Goal: Task Accomplishment & Management: Complete application form

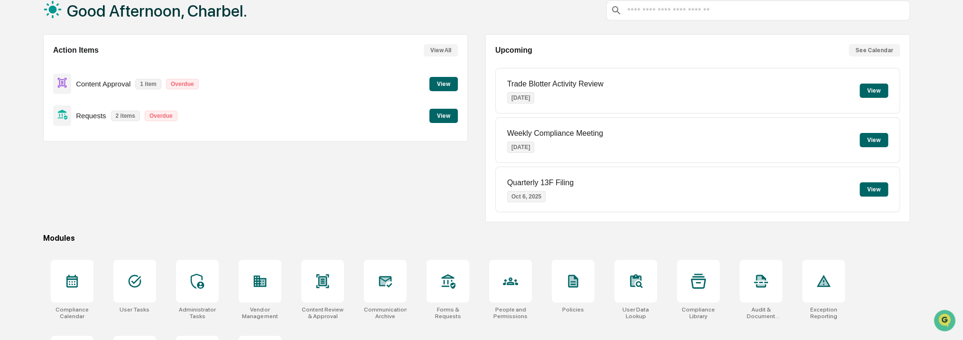
scroll to position [119, 0]
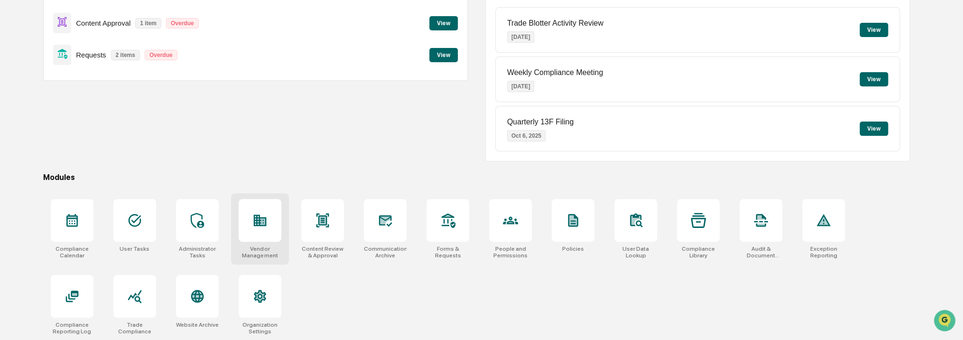
click at [268, 208] on div at bounding box center [260, 220] width 43 height 43
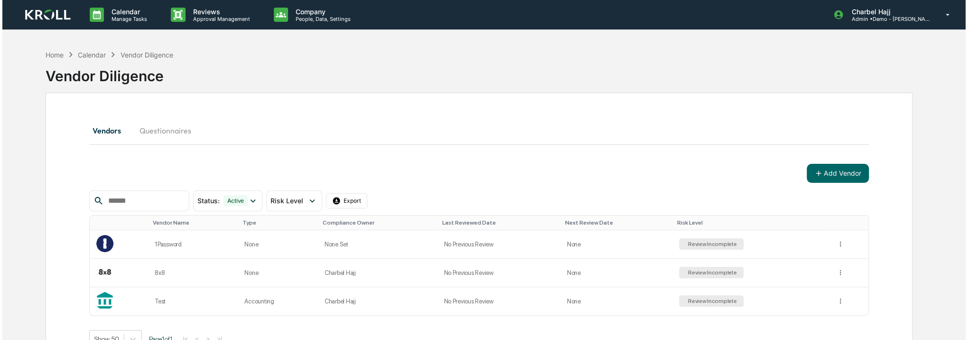
scroll to position [45, 0]
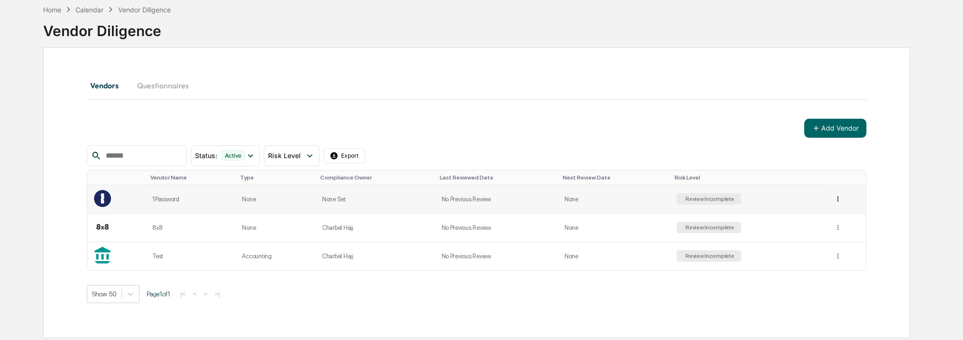
click at [833, 197] on html "Calendar Manage Tasks Reviews Approval Management Company People, Data, Setting…" at bounding box center [481, 125] width 963 height 340
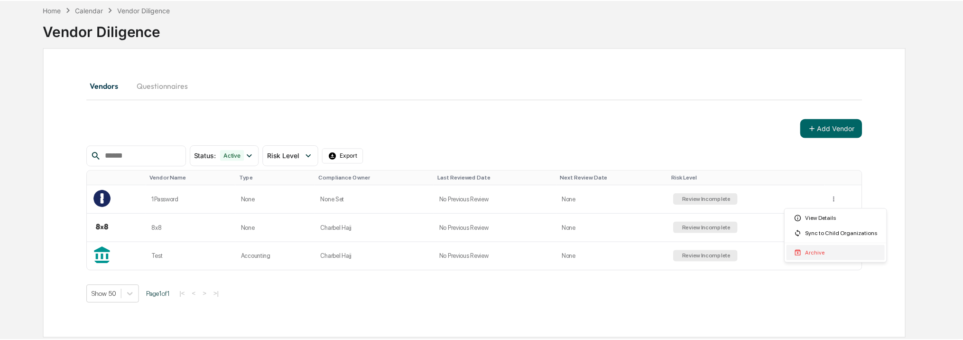
scroll to position [0, 0]
click at [829, 251] on div "Archive" at bounding box center [840, 252] width 99 height 15
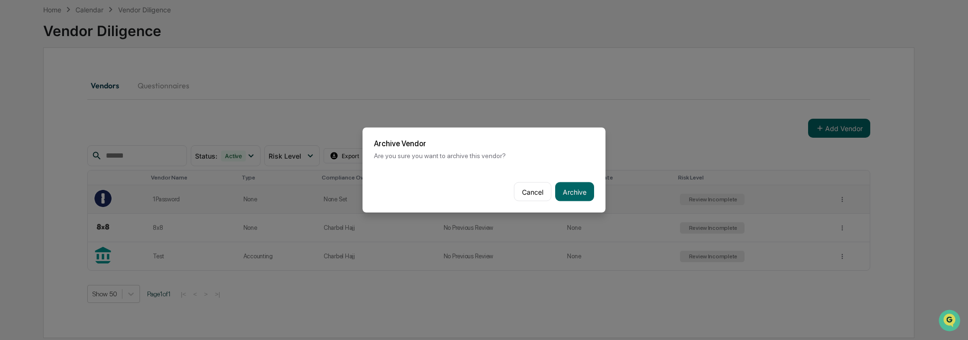
click at [569, 187] on button "Archive" at bounding box center [574, 191] width 39 height 19
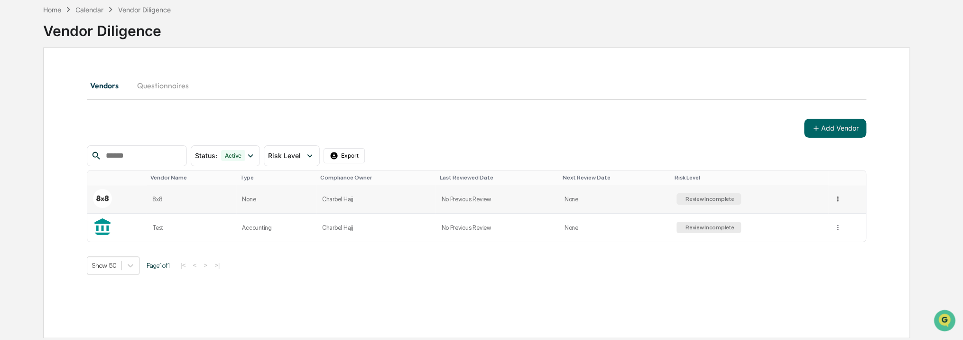
click at [833, 198] on html "Calendar Manage Tasks Reviews Approval Management Company People, Data, Setting…" at bounding box center [481, 125] width 963 height 340
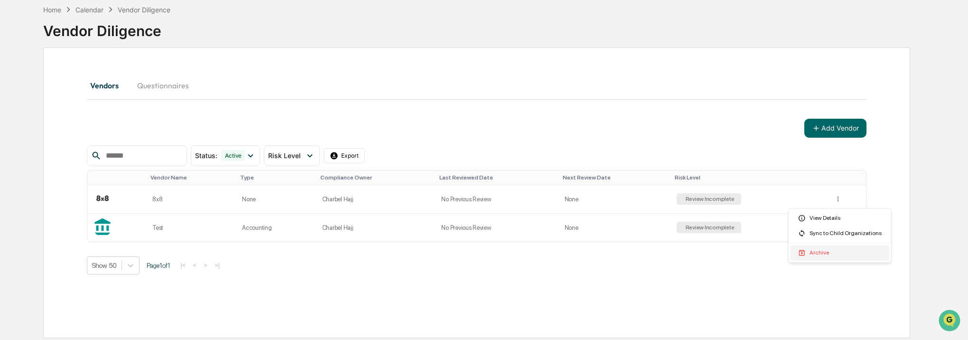
click at [824, 248] on div "Archive" at bounding box center [840, 252] width 99 height 15
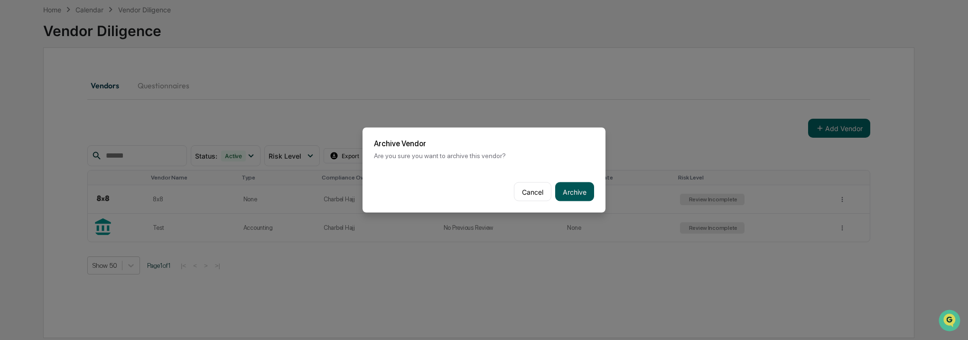
click at [574, 193] on button "Archive" at bounding box center [574, 191] width 39 height 19
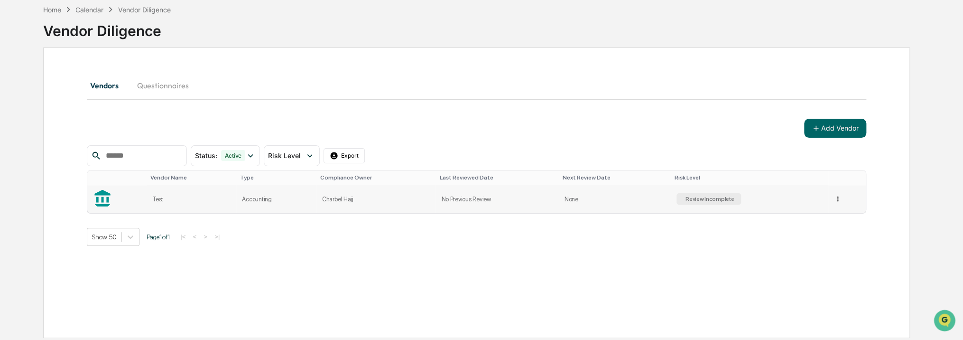
click at [834, 199] on html "Calendar Manage Tasks Reviews Approval Management Company People, Data, Setting…" at bounding box center [481, 125] width 963 height 340
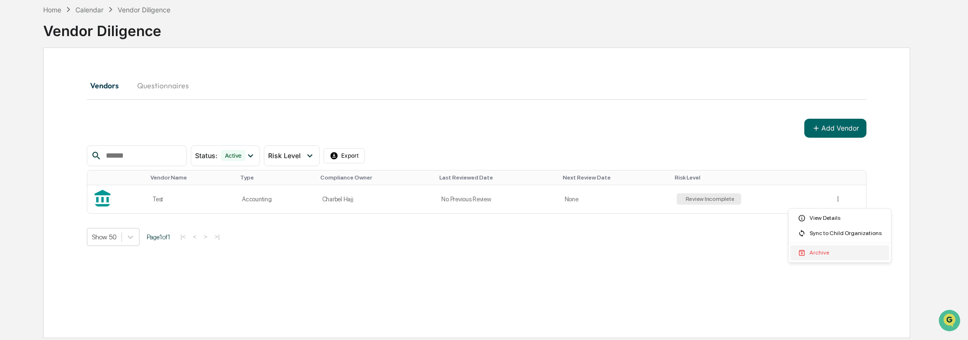
click at [824, 253] on div "Archive" at bounding box center [840, 252] width 99 height 15
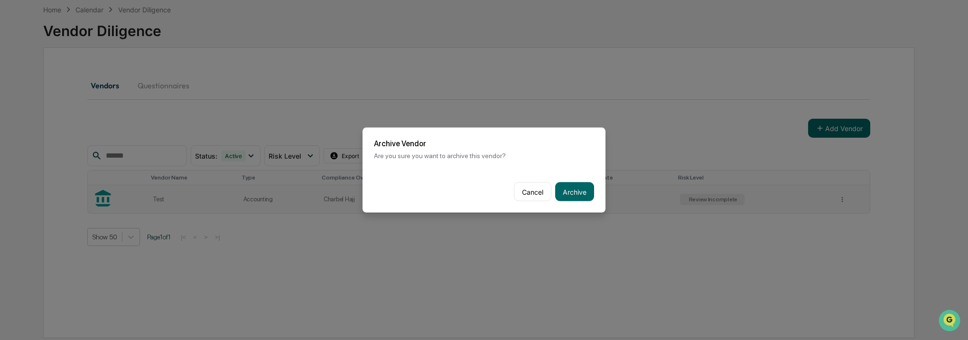
click at [568, 192] on button "Archive" at bounding box center [574, 191] width 39 height 19
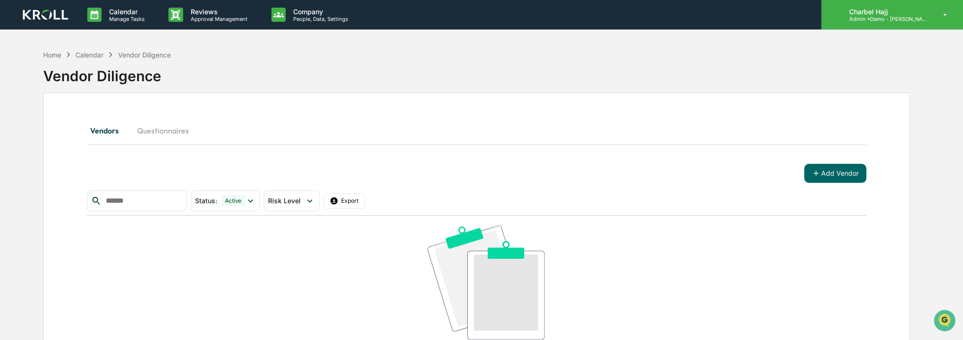
click at [917, 23] on div "Charbel Hajj Admin • Demo - [PERSON_NAME]" at bounding box center [892, 14] width 142 height 29
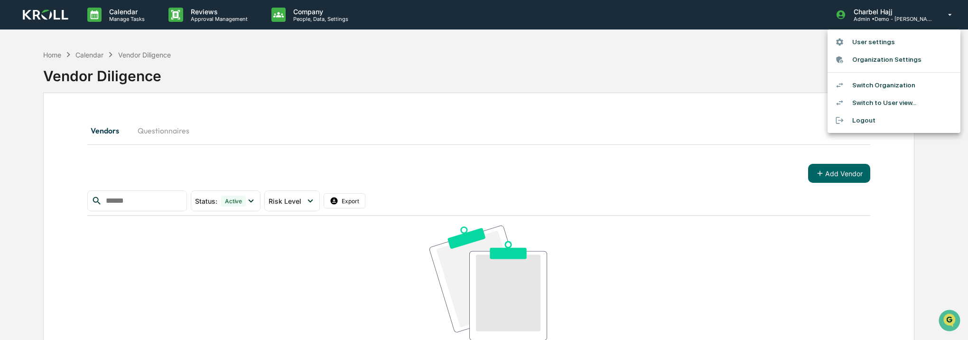
click at [837, 172] on div at bounding box center [484, 170] width 968 height 340
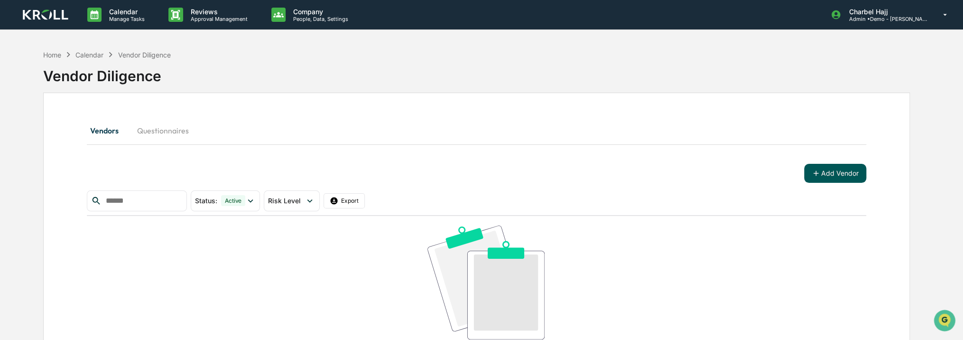
click at [812, 173] on icon at bounding box center [816, 173] width 9 height 9
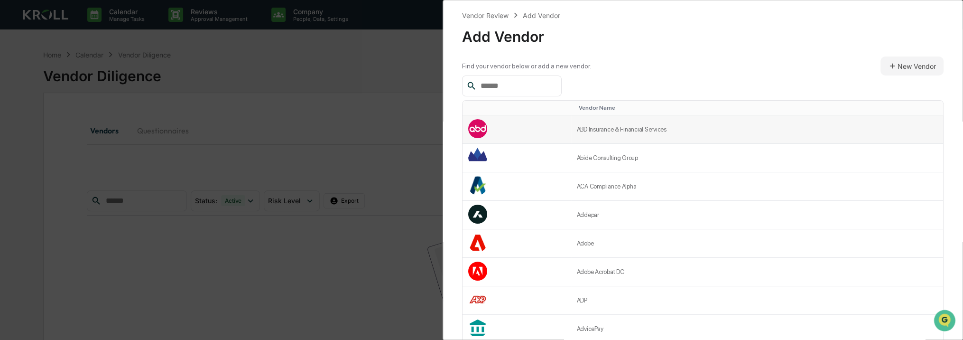
click at [727, 134] on td "ABD Insurance & Financial Services" at bounding box center [757, 129] width 372 height 28
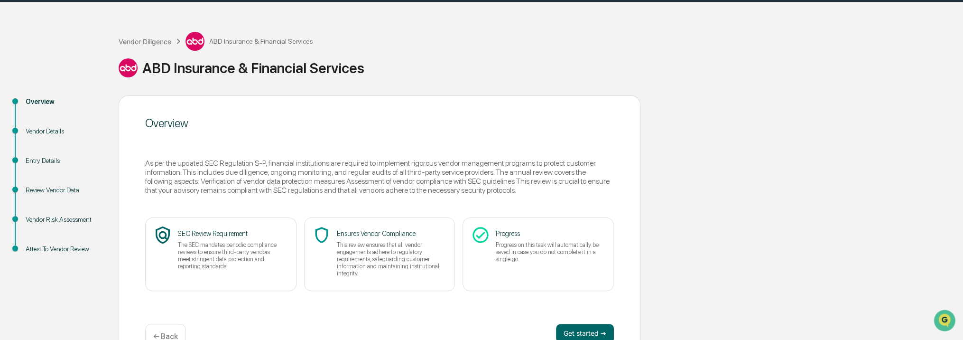
scroll to position [52, 0]
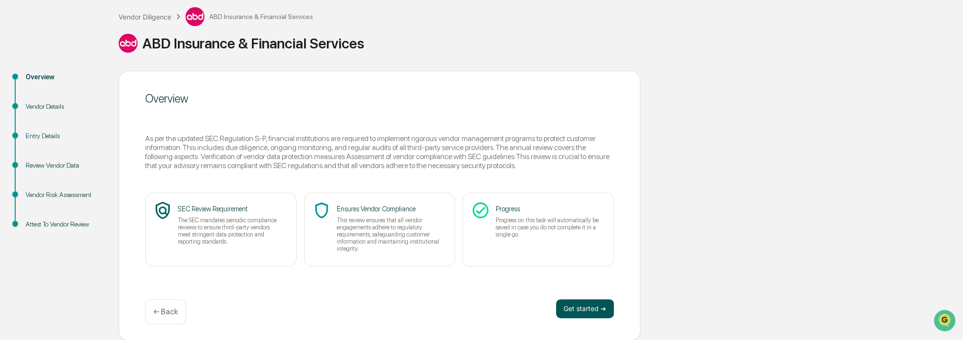
click at [594, 310] on button "Get started ➔" at bounding box center [585, 308] width 58 height 19
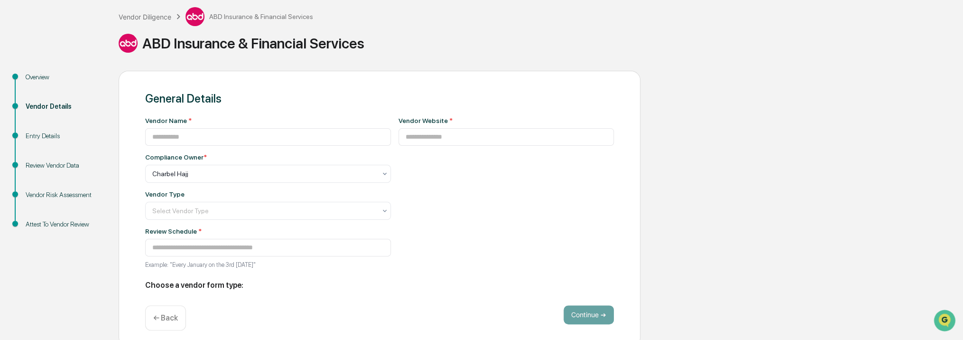
type input "**********"
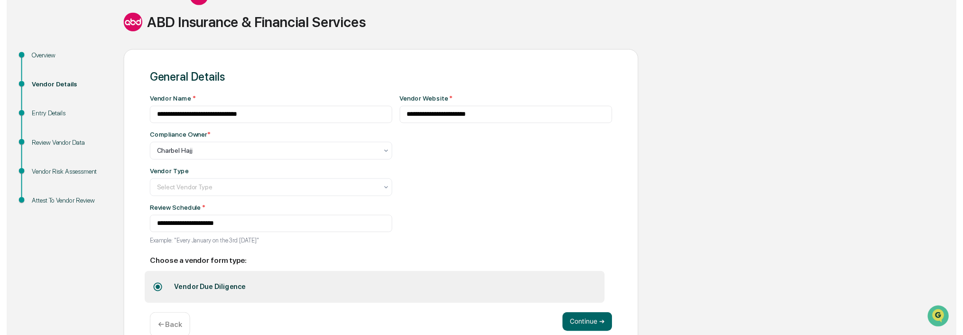
scroll to position [93, 0]
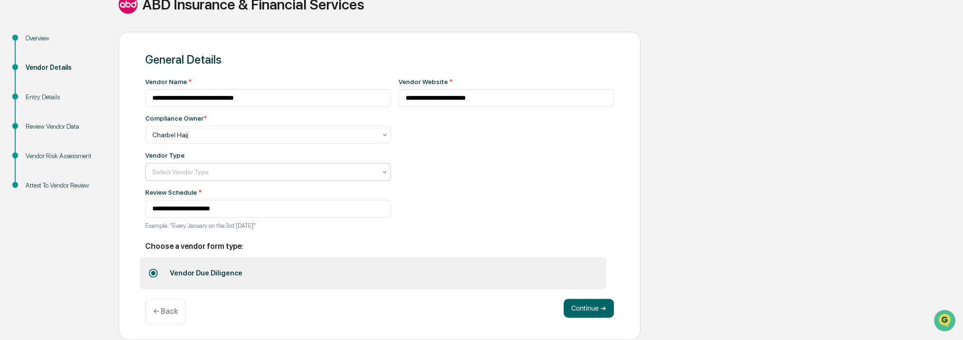
click at [368, 173] on div "Select Vendor Type" at bounding box center [264, 171] width 233 height 13
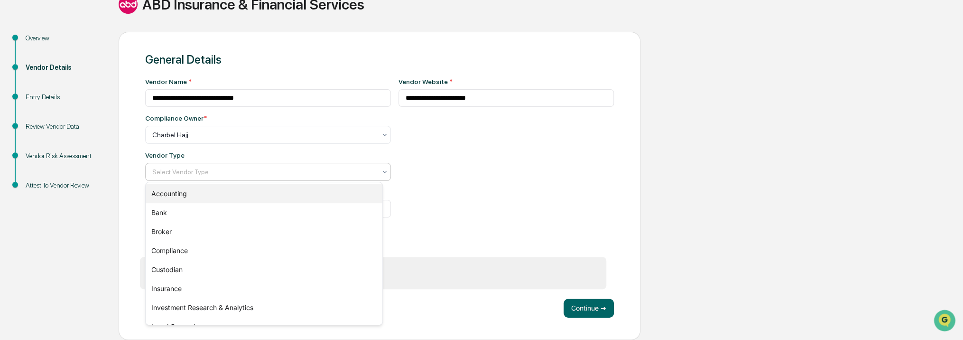
drag, startPoint x: 359, startPoint y: 198, endPoint x: 378, endPoint y: 212, distance: 23.4
click at [359, 198] on div "Accounting" at bounding box center [264, 193] width 237 height 19
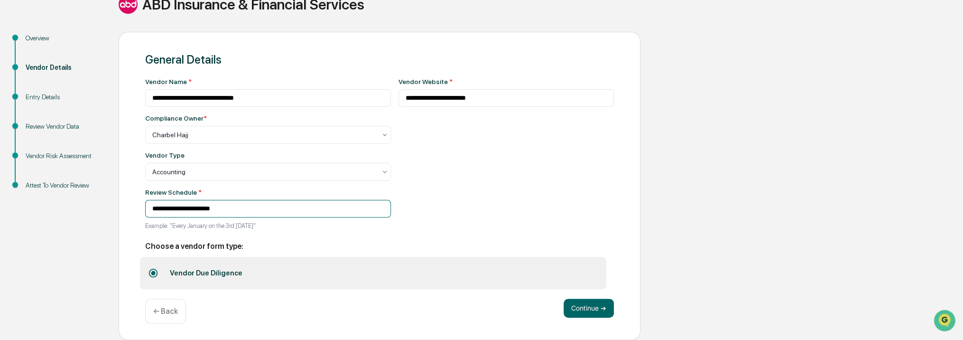
click at [247, 207] on input "**********" at bounding box center [268, 209] width 246 height 18
drag, startPoint x: 271, startPoint y: 207, endPoint x: 139, endPoint y: 208, distance: 132.9
click at [139, 208] on div "**********" at bounding box center [380, 186] width 522 height 308
drag, startPoint x: 181, startPoint y: 209, endPoint x: 184, endPoint y: 215, distance: 6.4
click at [181, 209] on input "**********" at bounding box center [268, 209] width 246 height 18
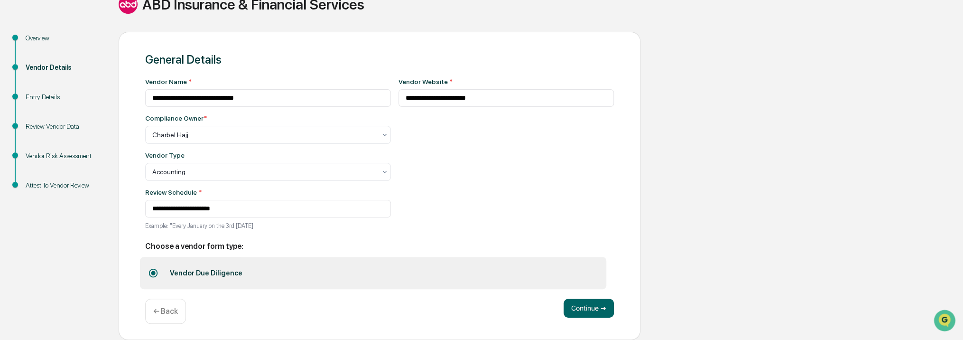
click at [190, 224] on p "Example: "Every January on the 3rd Monday"" at bounding box center [268, 225] width 246 height 7
drag, startPoint x: 190, startPoint y: 224, endPoint x: 247, endPoint y: 209, distance: 58.8
click at [247, 209] on input "**********" at bounding box center [268, 209] width 246 height 18
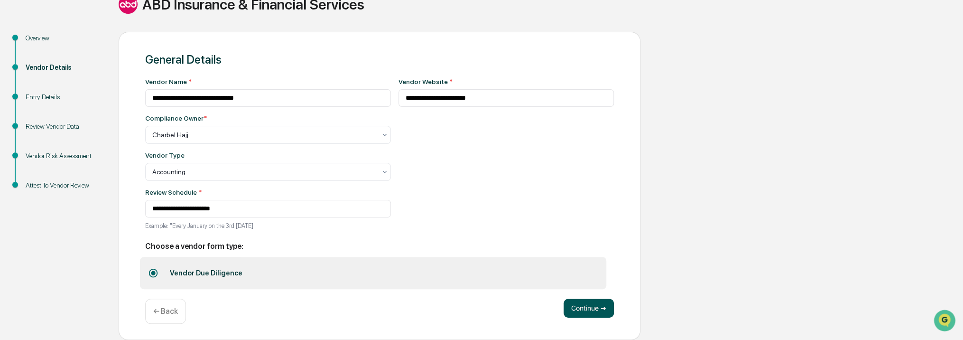
click at [596, 302] on button "Continue ➔" at bounding box center [589, 307] width 50 height 19
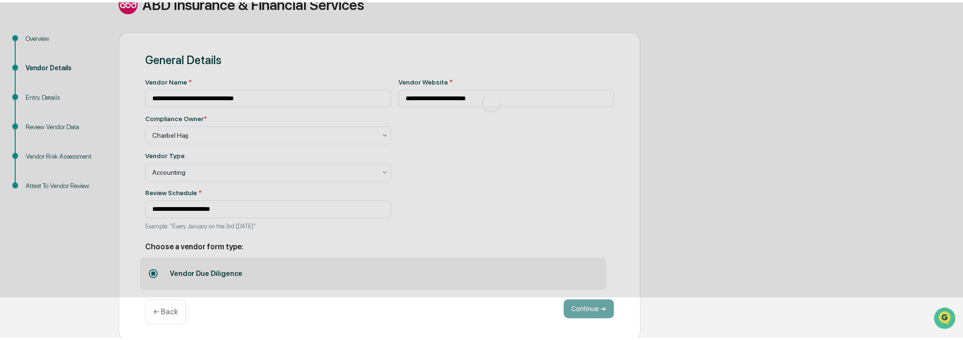
scroll to position [52, 0]
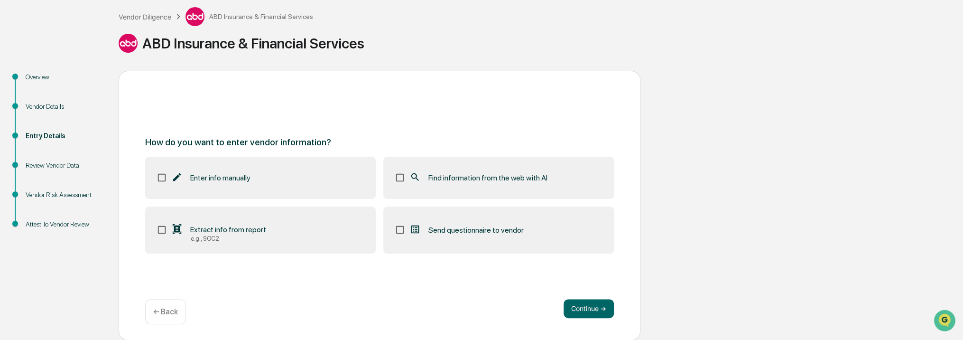
click at [236, 186] on label "Enter info manually" at bounding box center [260, 178] width 231 height 42
click at [475, 241] on label "Send questionnaire to vendor" at bounding box center [498, 229] width 231 height 47
click at [455, 183] on div "Find information from the web with AI" at bounding box center [479, 177] width 138 height 11
click at [296, 238] on label "Extract info from report e.g., SOC2" at bounding box center [260, 229] width 231 height 47
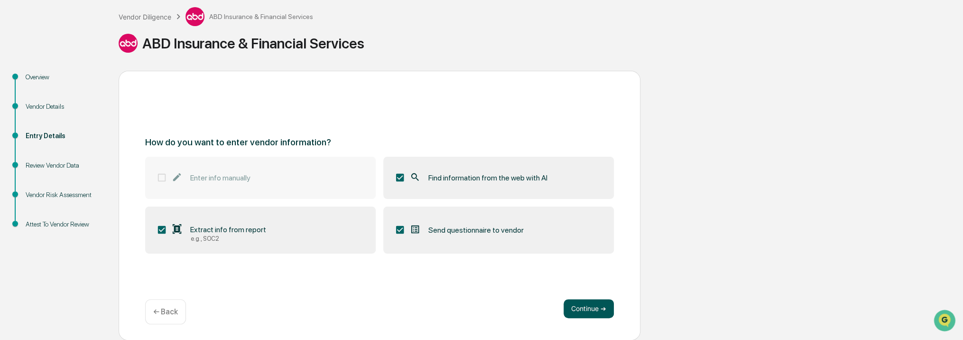
click at [585, 314] on button "Continue ➔" at bounding box center [589, 308] width 50 height 19
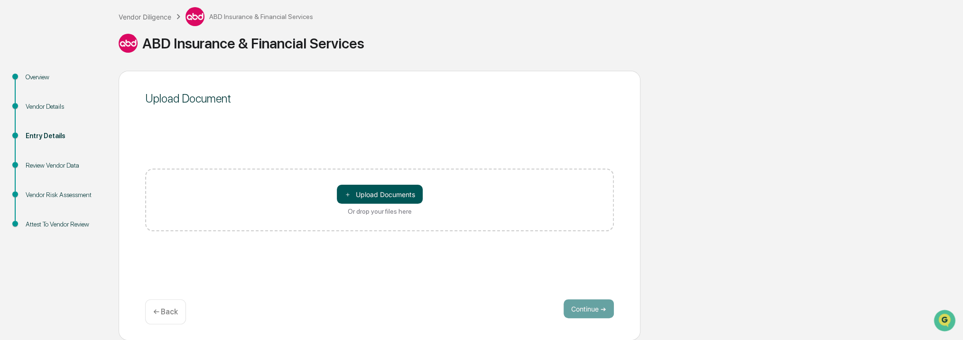
click at [389, 199] on button "＋ Upload Documents" at bounding box center [380, 194] width 86 height 19
click at [178, 308] on div "← Back" at bounding box center [165, 311] width 41 height 25
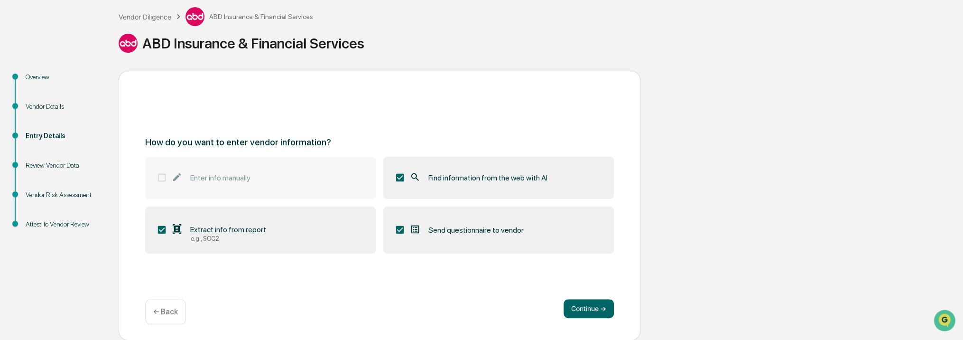
click at [238, 232] on span "Extract info from report" at bounding box center [228, 229] width 76 height 9
click at [591, 308] on button "Continue ➔" at bounding box center [589, 308] width 50 height 19
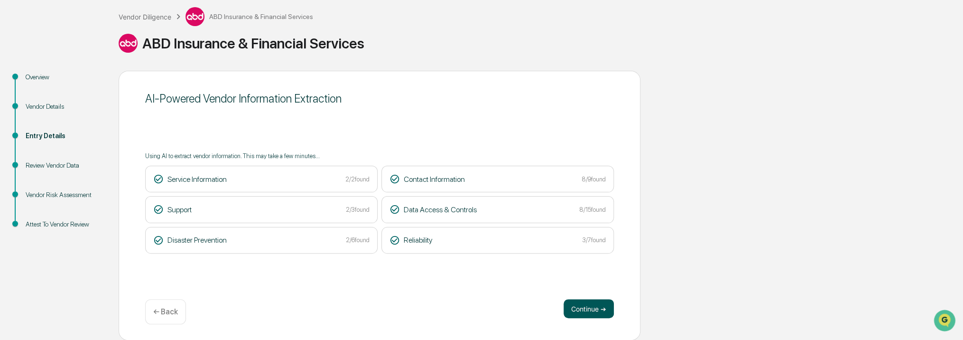
click at [593, 309] on button "Continue ➔" at bounding box center [589, 308] width 50 height 19
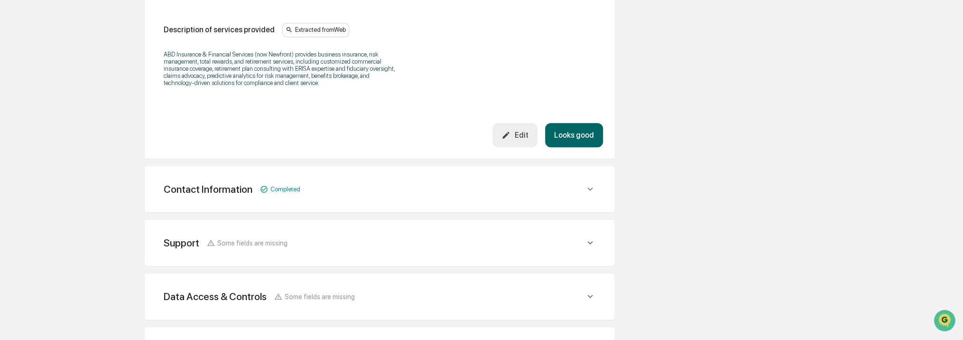
scroll to position [337, 0]
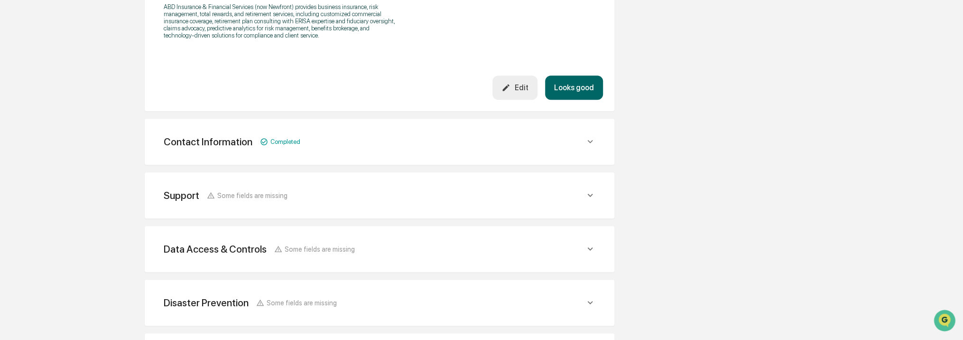
click at [314, 193] on div "Support Some fields are missing" at bounding box center [374, 195] width 421 height 12
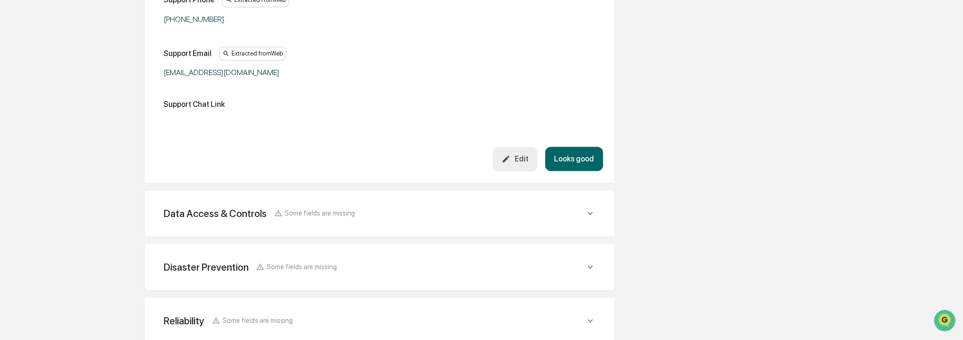
scroll to position [640, 0]
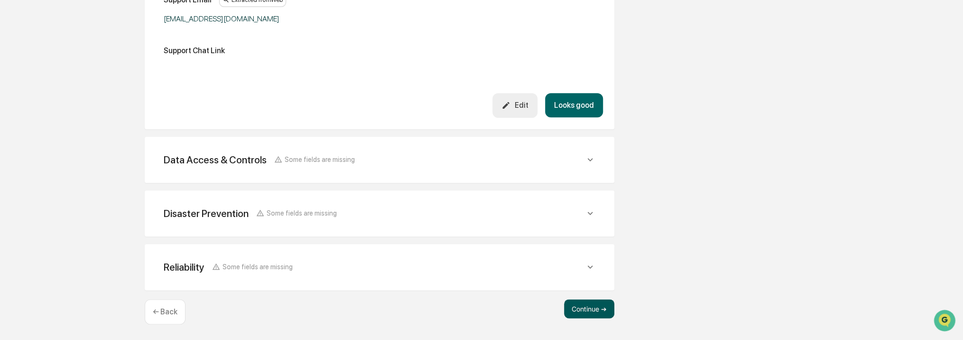
click at [587, 307] on button "Continue ➔" at bounding box center [589, 308] width 50 height 19
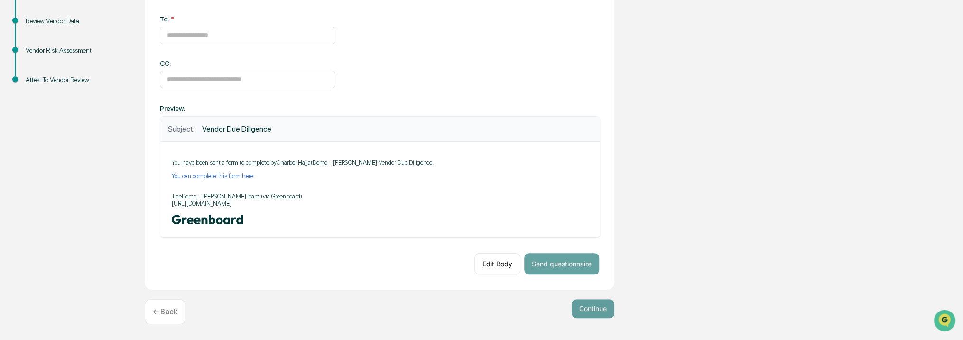
scroll to position [103, 0]
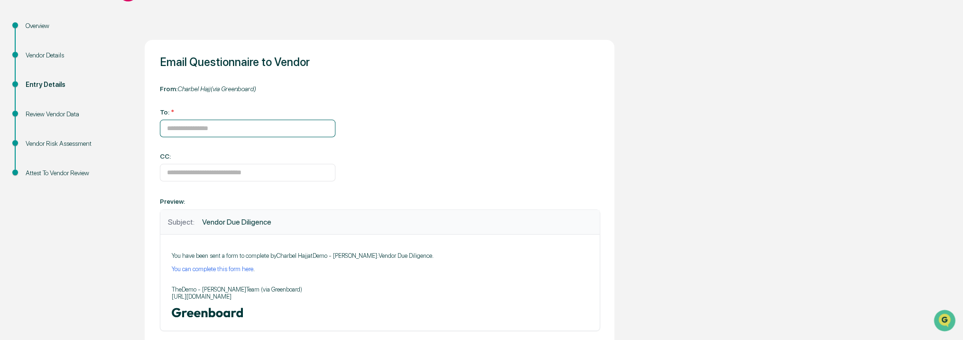
click at [197, 133] on input at bounding box center [248, 129] width 176 height 18
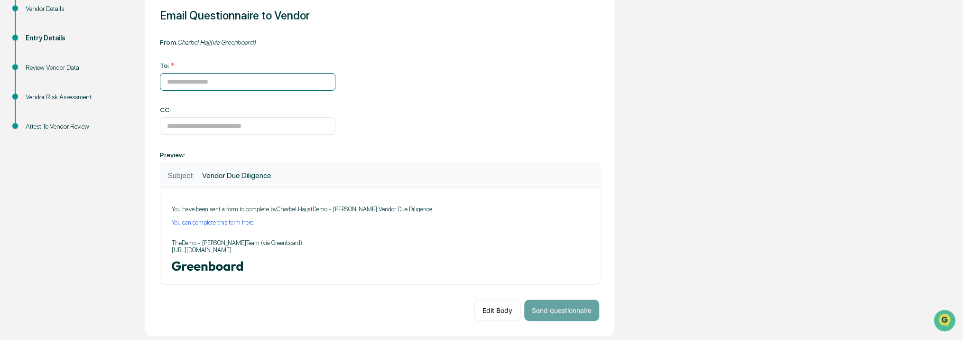
scroll to position [198, 0]
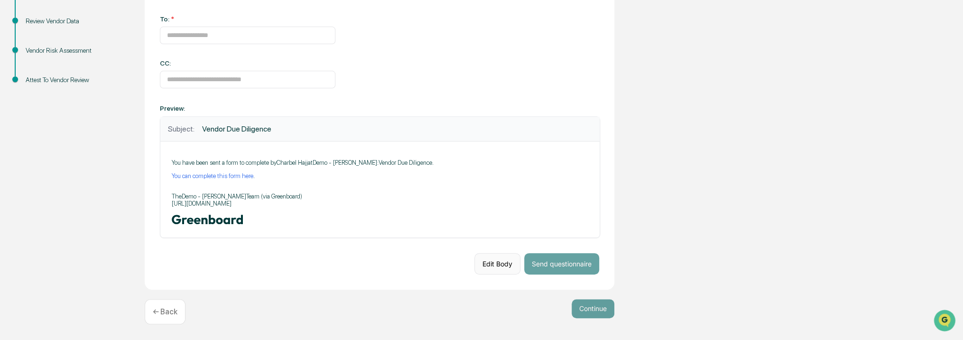
click at [489, 261] on button "Edit Body" at bounding box center [498, 263] width 46 height 21
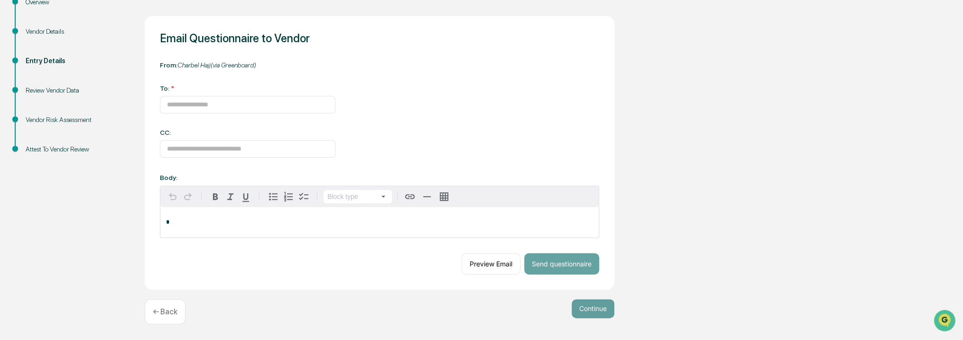
click at [248, 219] on p "*" at bounding box center [379, 222] width 427 height 7
click at [493, 266] on button "Preview Email" at bounding box center [491, 263] width 59 height 21
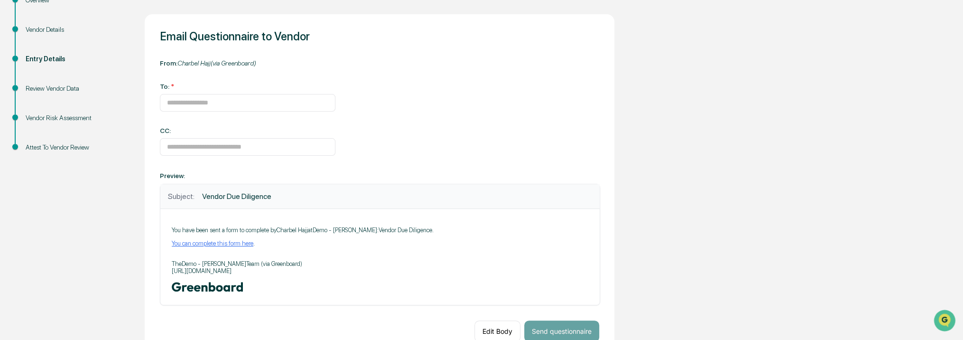
click at [235, 247] on link "You can complete this form here" at bounding box center [213, 243] width 82 height 7
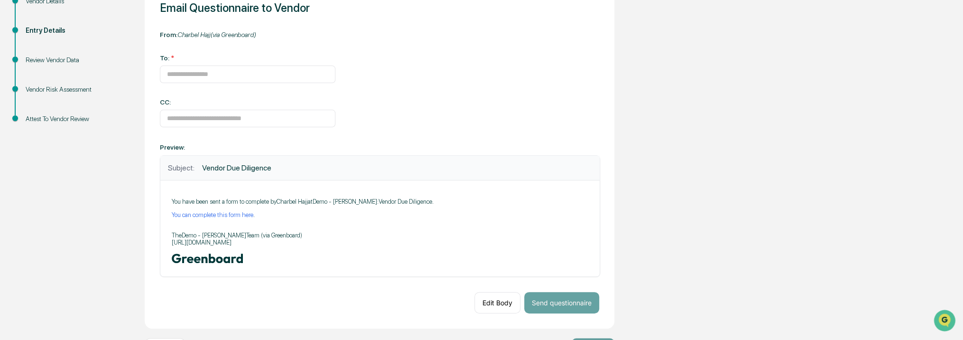
scroll to position [95, 0]
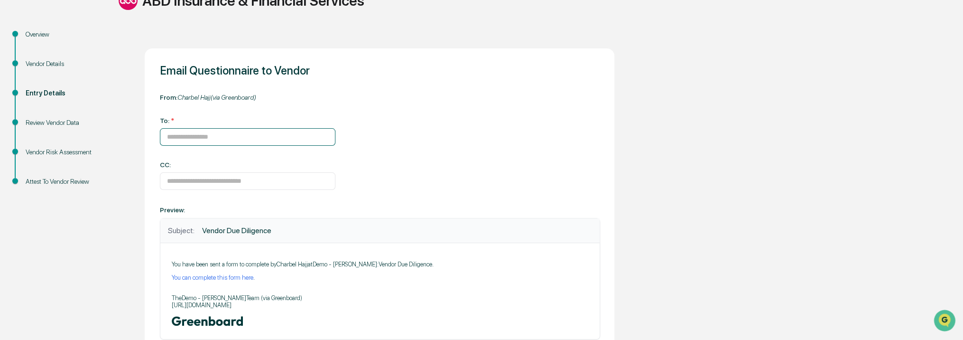
click at [222, 140] on input at bounding box center [248, 137] width 176 height 18
type input "**********"
click at [402, 99] on div "From: Charbel Hajj (via Greenboard)" at bounding box center [379, 97] width 439 height 9
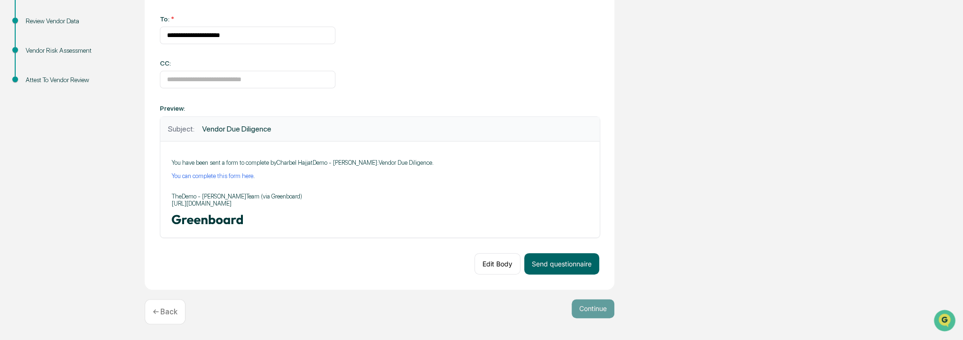
scroll to position [198, 0]
click at [551, 262] on button "Send questionnaire" at bounding box center [561, 263] width 75 height 21
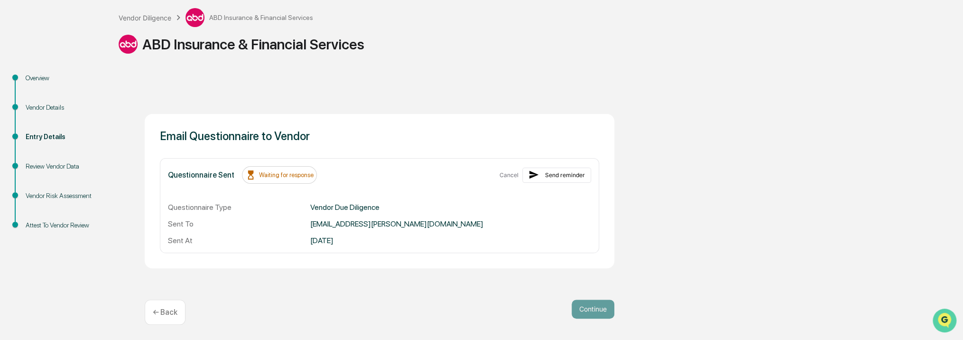
click at [945, 322] on icon "Open customer support" at bounding box center [945, 332] width 24 height 24
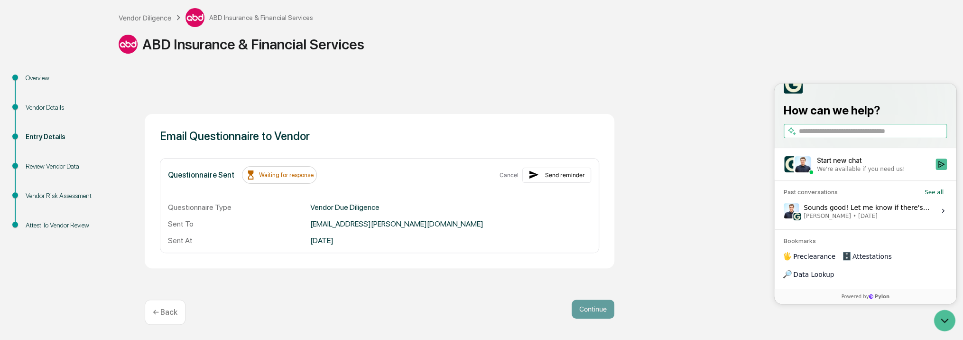
click at [865, 136] on input "search" at bounding box center [872, 131] width 146 height 10
type input "**********"
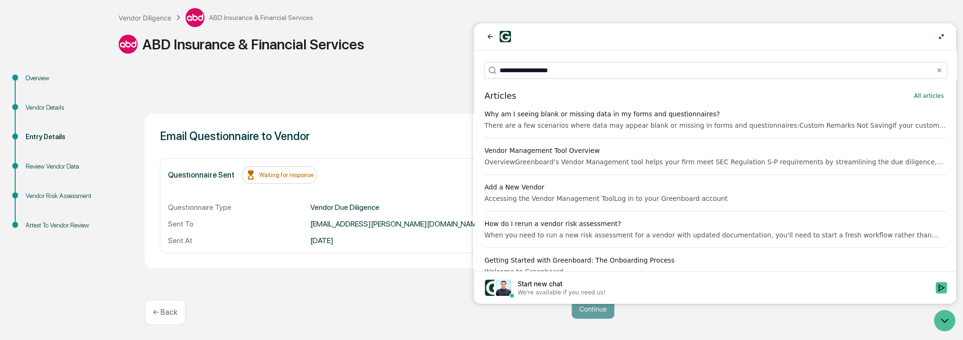
click at [709, 158] on div "OverviewGreenboard’s Vendor Management tool helps your firm meet SEC Regulation…" at bounding box center [716, 161] width 463 height 9
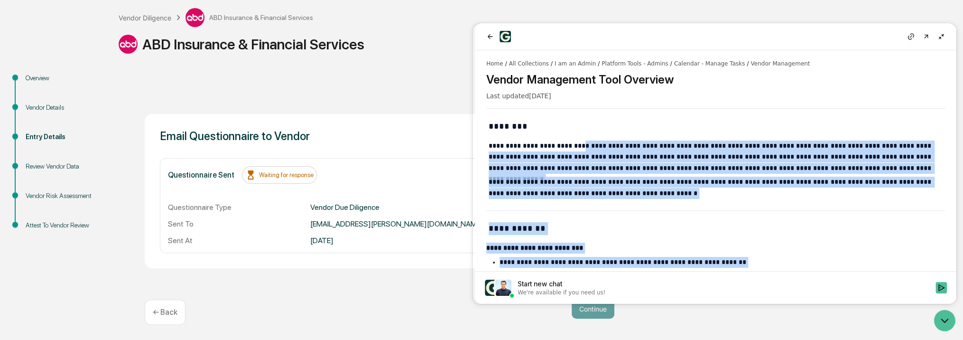
scroll to position [0, 0]
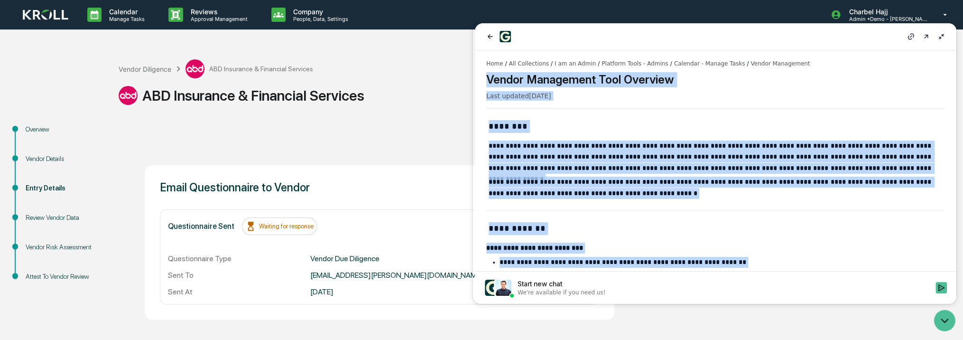
drag, startPoint x: 746, startPoint y: 220, endPoint x: 489, endPoint y: 69, distance: 297.6
click at [489, 69] on div "**********" at bounding box center [716, 160] width 482 height 221
click at [913, 35] on icon at bounding box center [911, 37] width 8 height 8
click at [930, 37] on icon at bounding box center [927, 37] width 8 height 8
drag, startPoint x: 940, startPoint y: 34, endPoint x: 629, endPoint y: 34, distance: 311.3
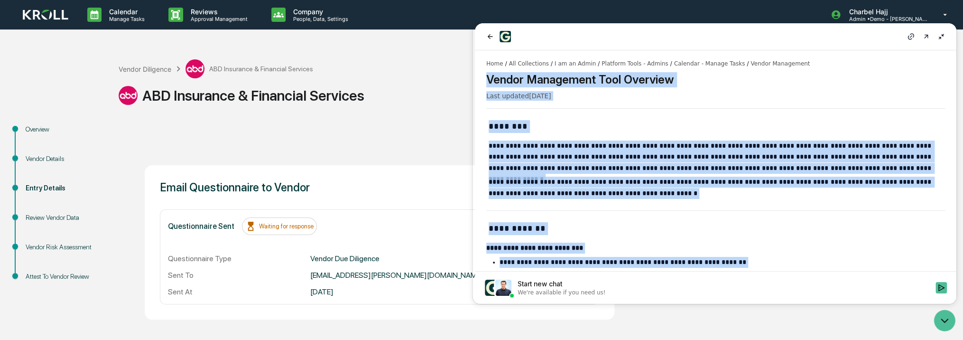
click at [941, 34] on icon at bounding box center [942, 37] width 8 height 8
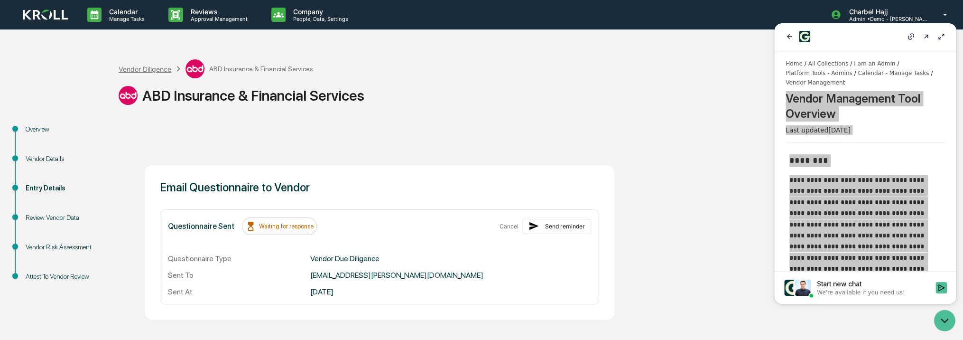
click at [168, 67] on div "Vendor Diligence" at bounding box center [145, 69] width 53 height 8
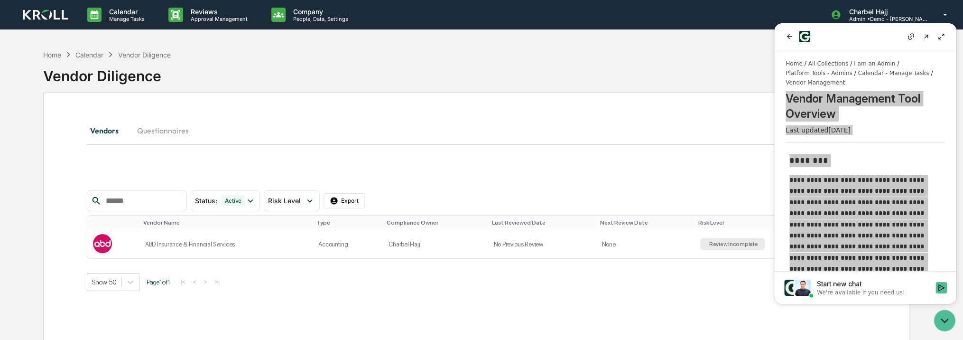
click at [169, 133] on button "Questionnaires" at bounding box center [163, 130] width 67 height 23
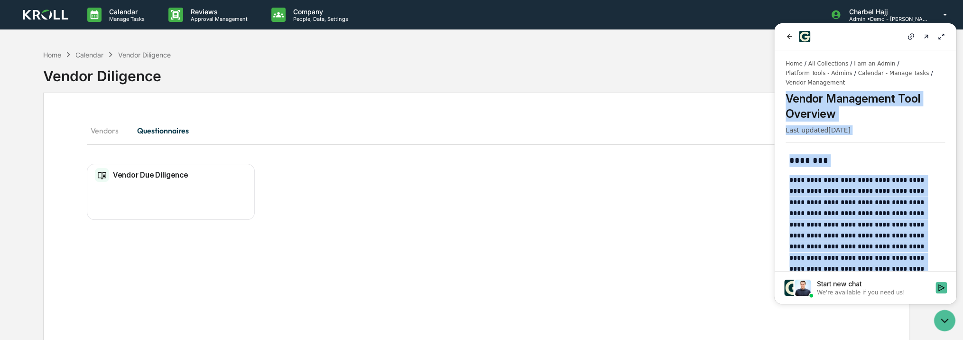
click at [938, 38] on icon at bounding box center [942, 37] width 8 height 8
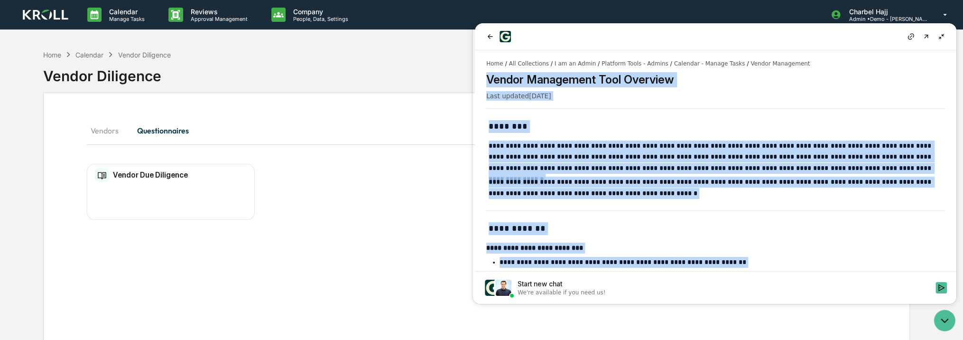
click at [940, 38] on icon at bounding box center [942, 37] width 8 height 8
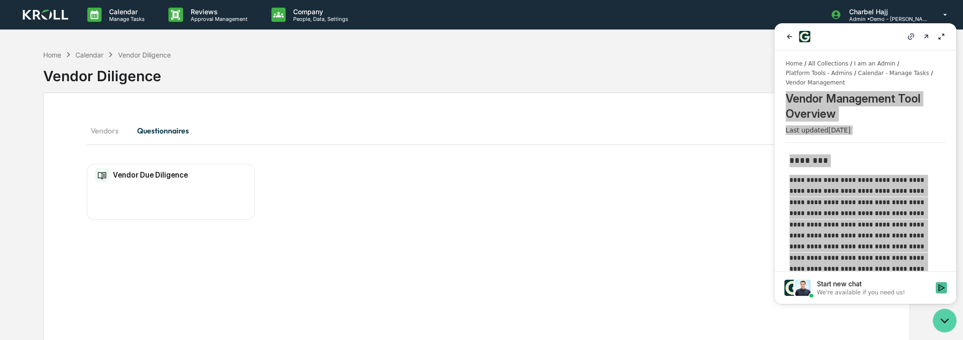
click at [946, 325] on icon "Open customer support" at bounding box center [945, 320] width 24 height 24
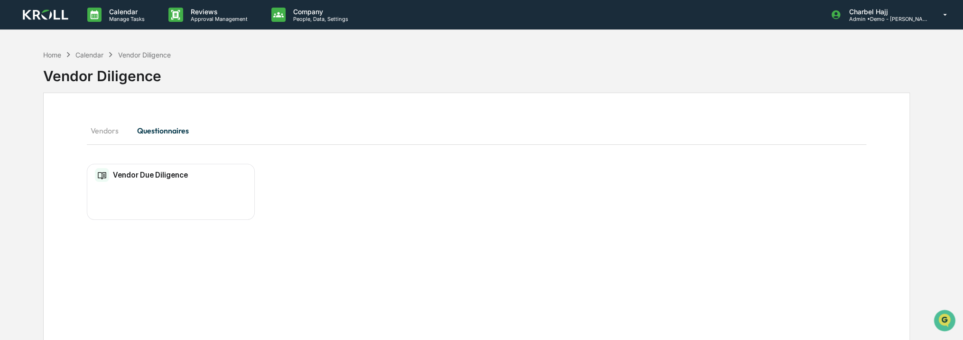
click at [191, 188] on div "Vendor Due Diligence No entries" at bounding box center [171, 192] width 168 height 56
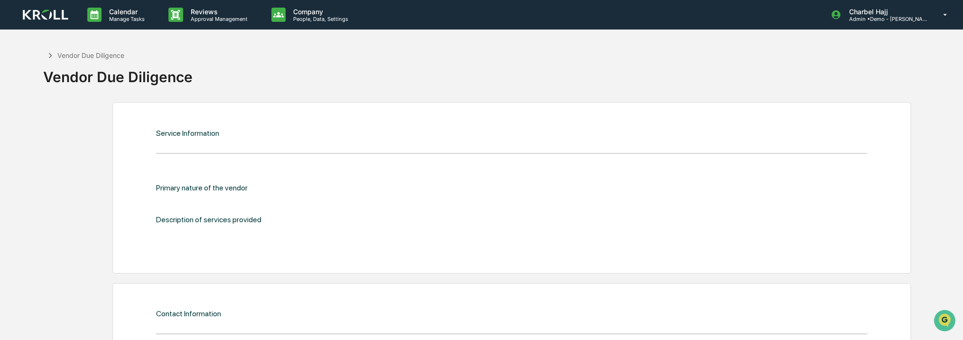
click at [194, 191] on div "Primary nature of the vendor" at bounding box center [316, 187] width 320 height 9
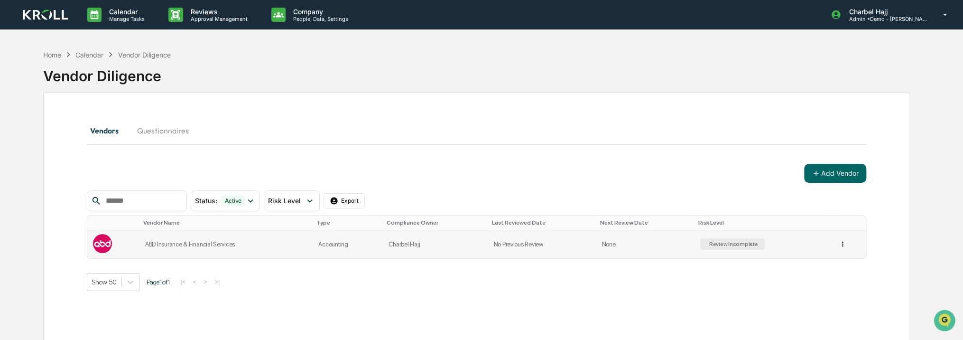
click at [840, 243] on html "Calendar Manage Tasks Reviews Approval Management Company People, Data, Setting…" at bounding box center [481, 170] width 963 height 340
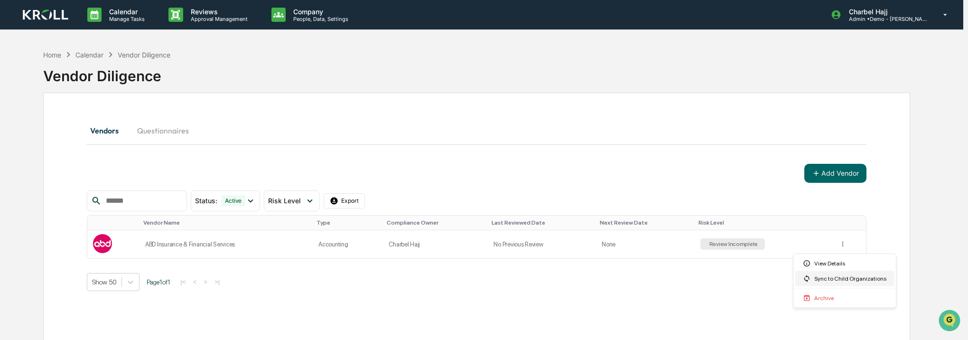
click at [850, 277] on div "Sync to Child Organizations" at bounding box center [844, 278] width 99 height 15
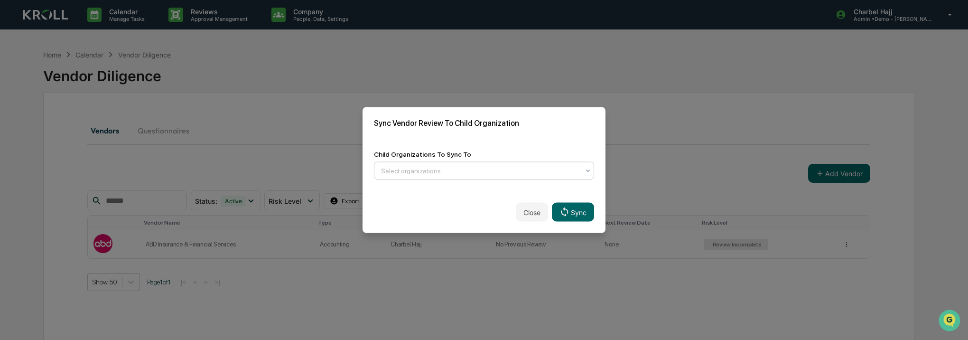
click at [460, 163] on div "Select organizations" at bounding box center [480, 170] width 208 height 15
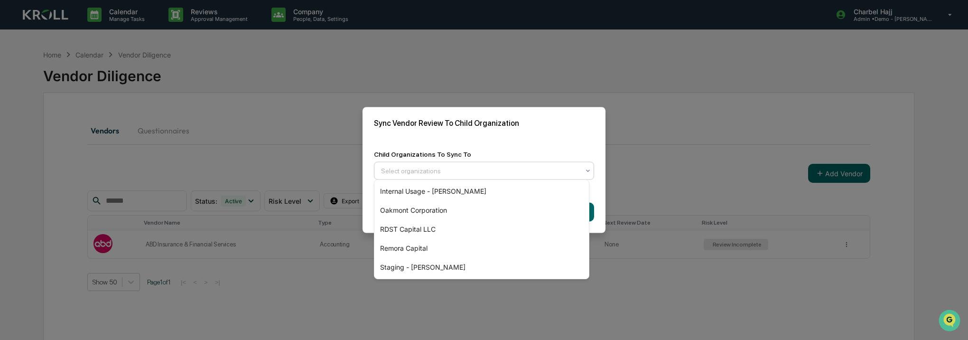
click at [486, 140] on div "Child Organizations To Sync To 5 results available. Use Up and Down to choose o…" at bounding box center [484, 165] width 243 height 52
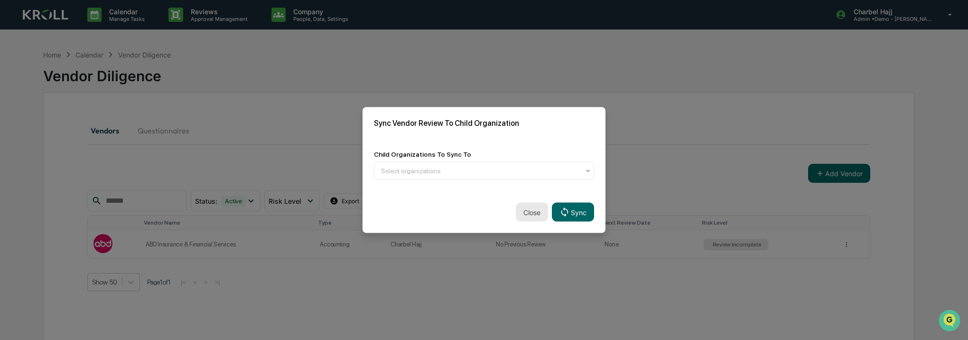
click at [528, 215] on button "Close" at bounding box center [532, 212] width 32 height 19
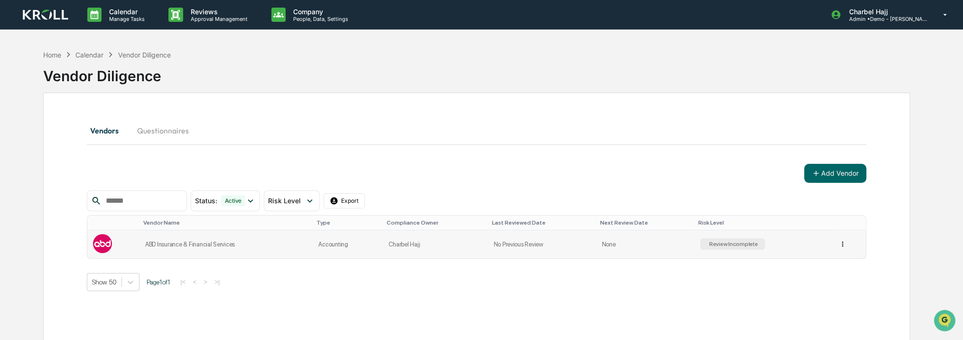
click at [839, 243] on html "Calendar Manage Tasks Reviews Approval Management Company People, Data, Setting…" at bounding box center [481, 170] width 963 height 340
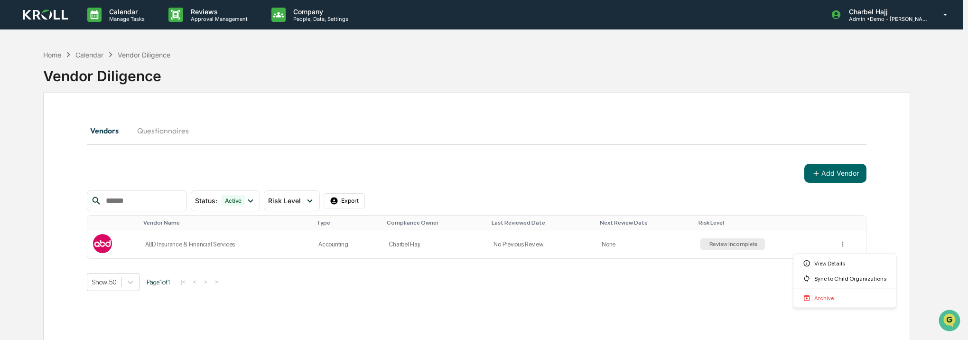
click at [827, 175] on html "Calendar Manage Tasks Reviews Approval Management Company People, Data, Setting…" at bounding box center [484, 170] width 968 height 340
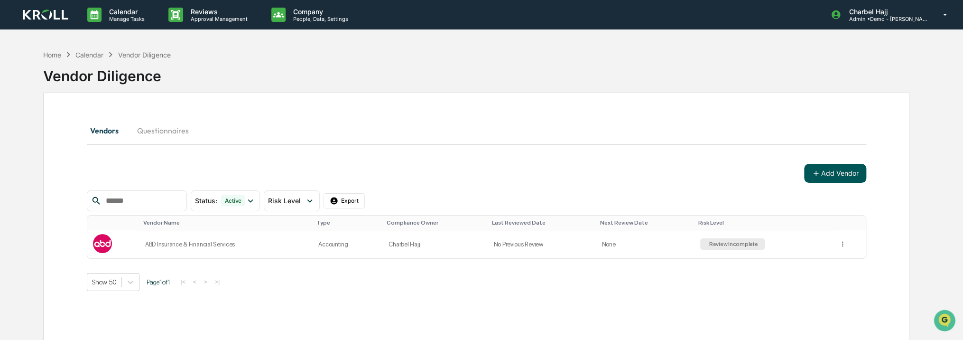
click at [831, 176] on button "Add Vendor" at bounding box center [835, 173] width 62 height 19
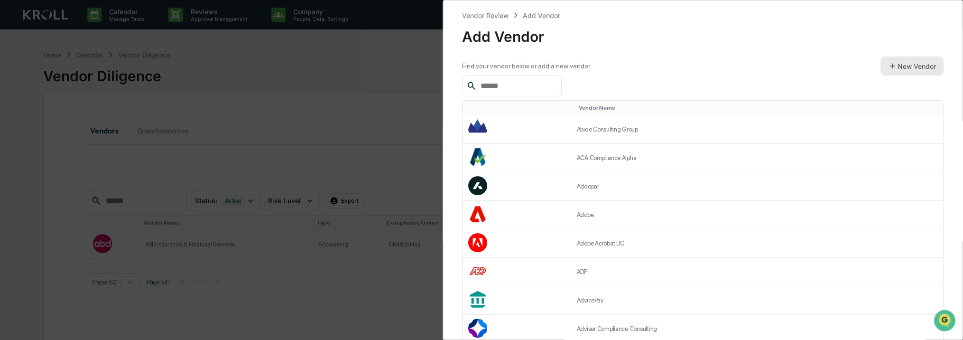
click at [917, 72] on button "New Vendor" at bounding box center [912, 65] width 63 height 19
